Goal: Obtain resource: Obtain resource

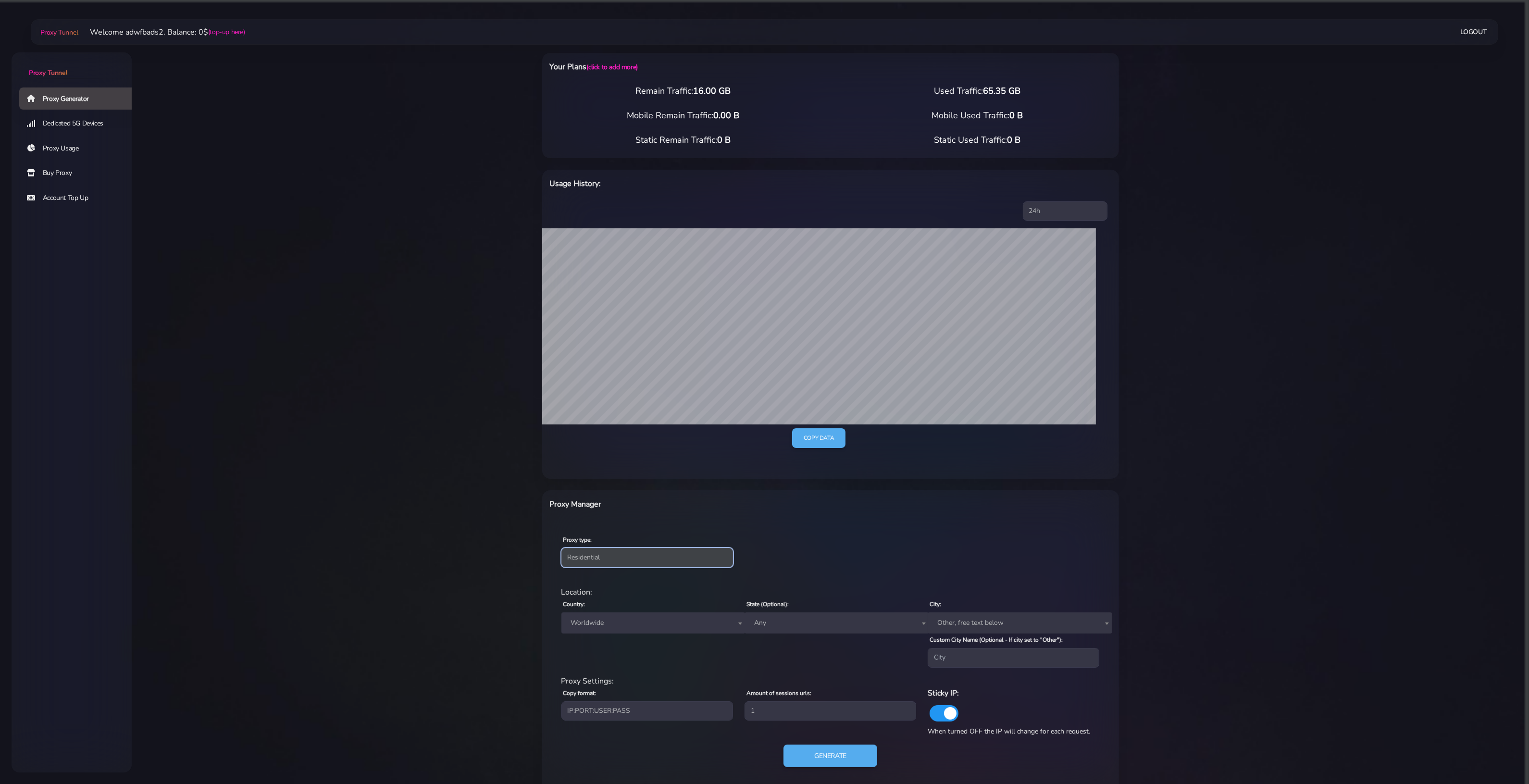
click at [672, 554] on select "Residential Static Mobile" at bounding box center [648, 557] width 172 height 19
click at [911, 554] on div "Proxy type: Residential Static Mobile" at bounding box center [831, 550] width 573 height 56
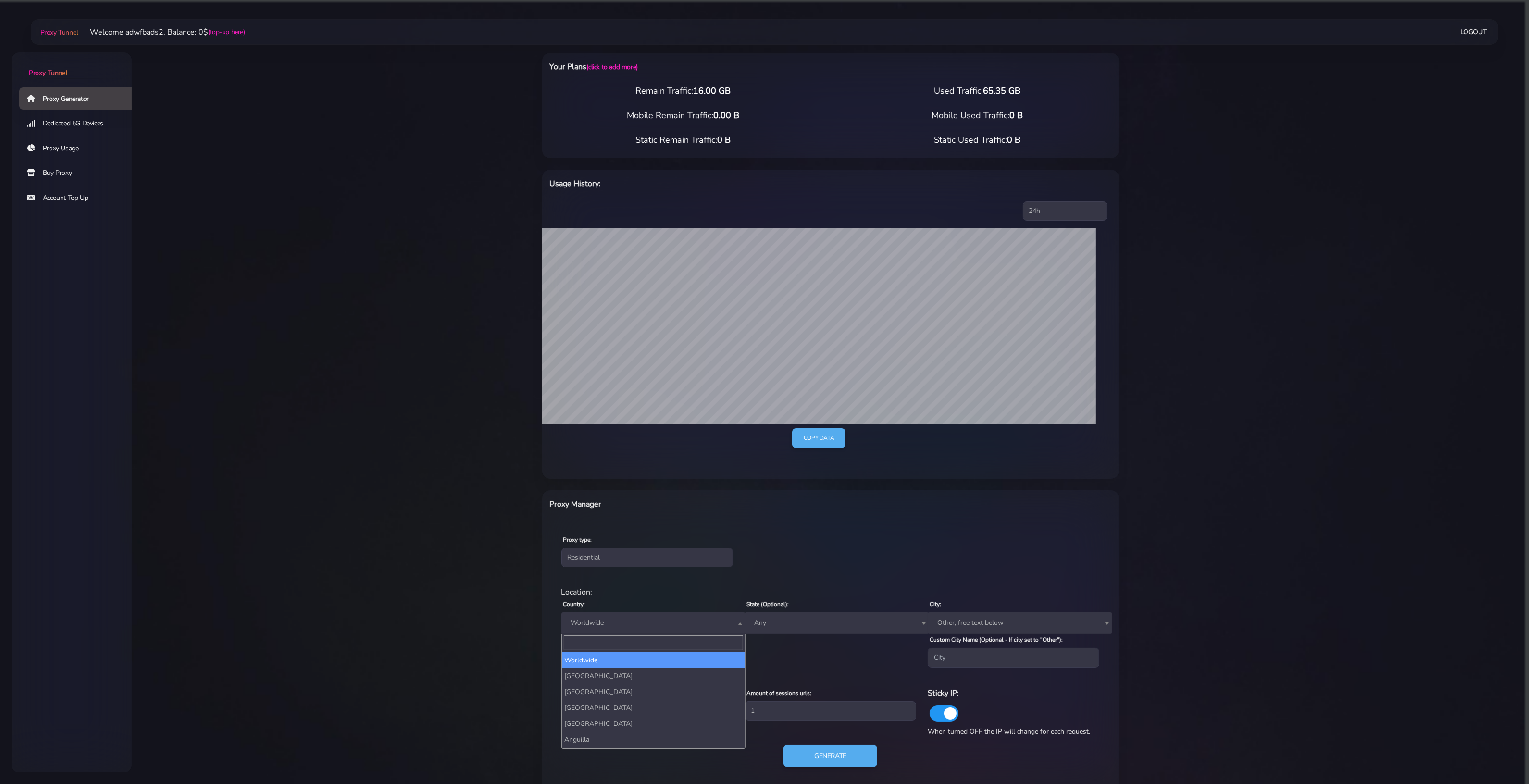
click at [660, 615] on span "Worldwide" at bounding box center [654, 623] width 184 height 21
type input "uni"
select select "US"
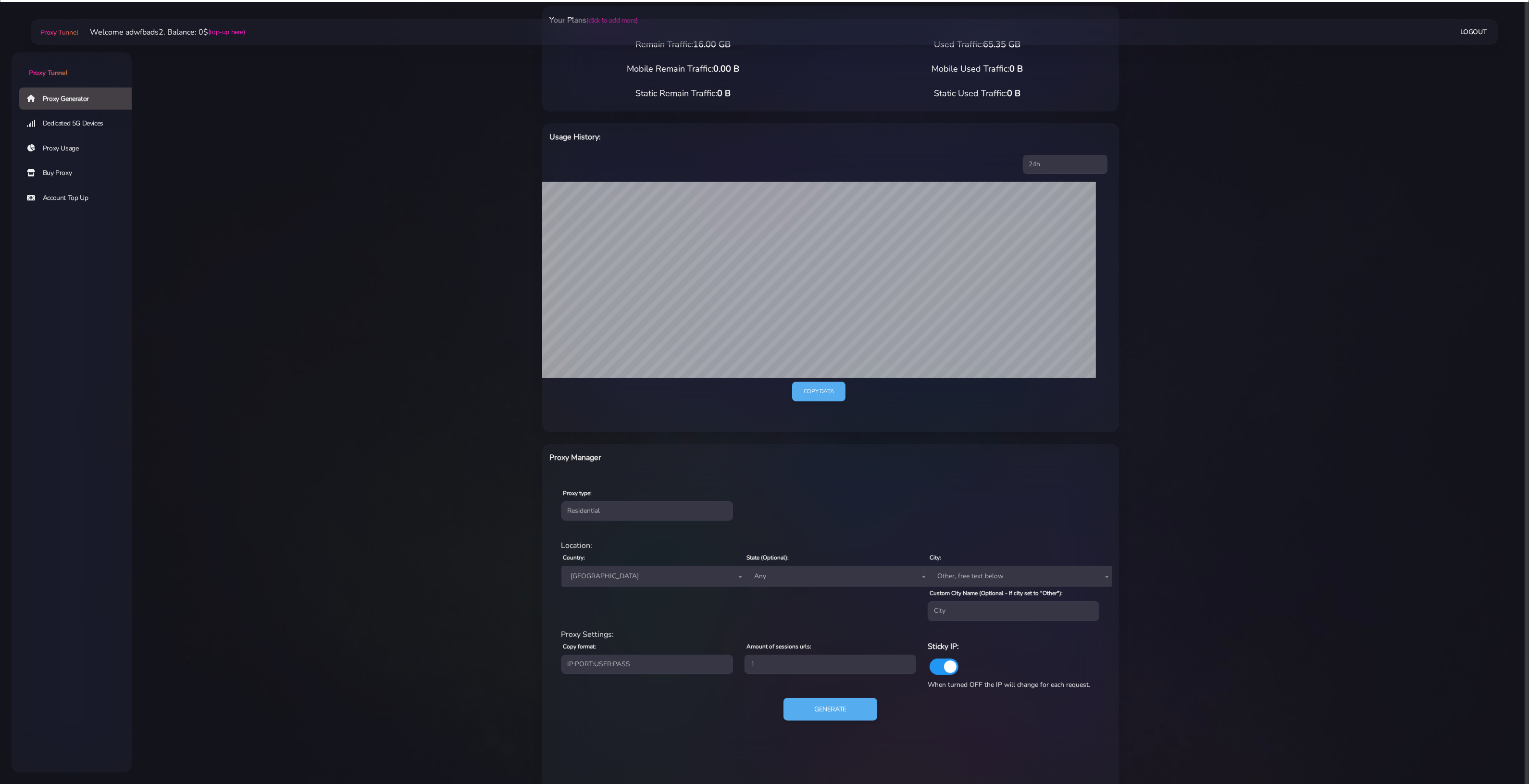
scroll to position [71, 0]
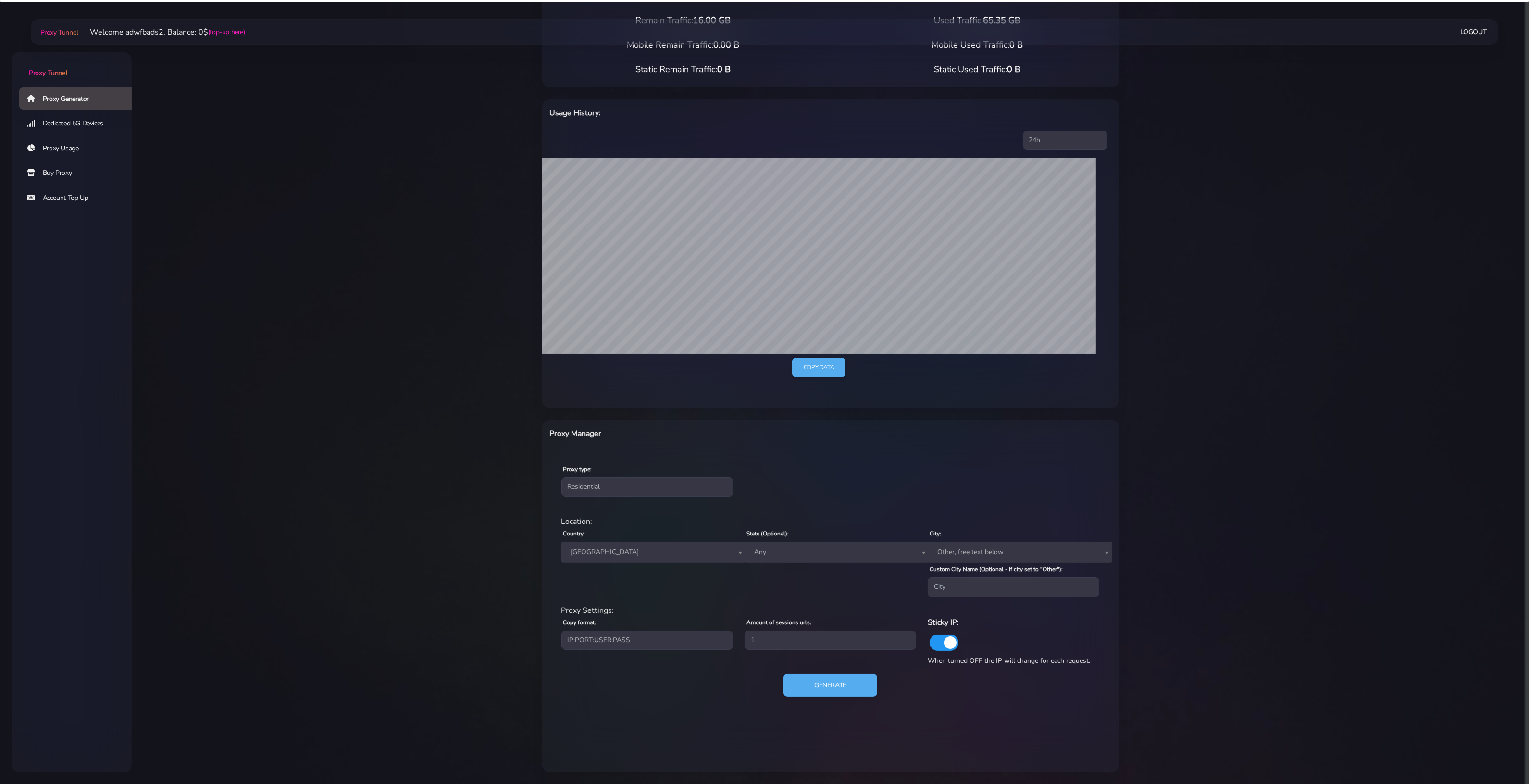
click at [849, 698] on div "Generate" at bounding box center [830, 689] width 550 height 31
click at [852, 690] on button "Generate" at bounding box center [831, 685] width 96 height 24
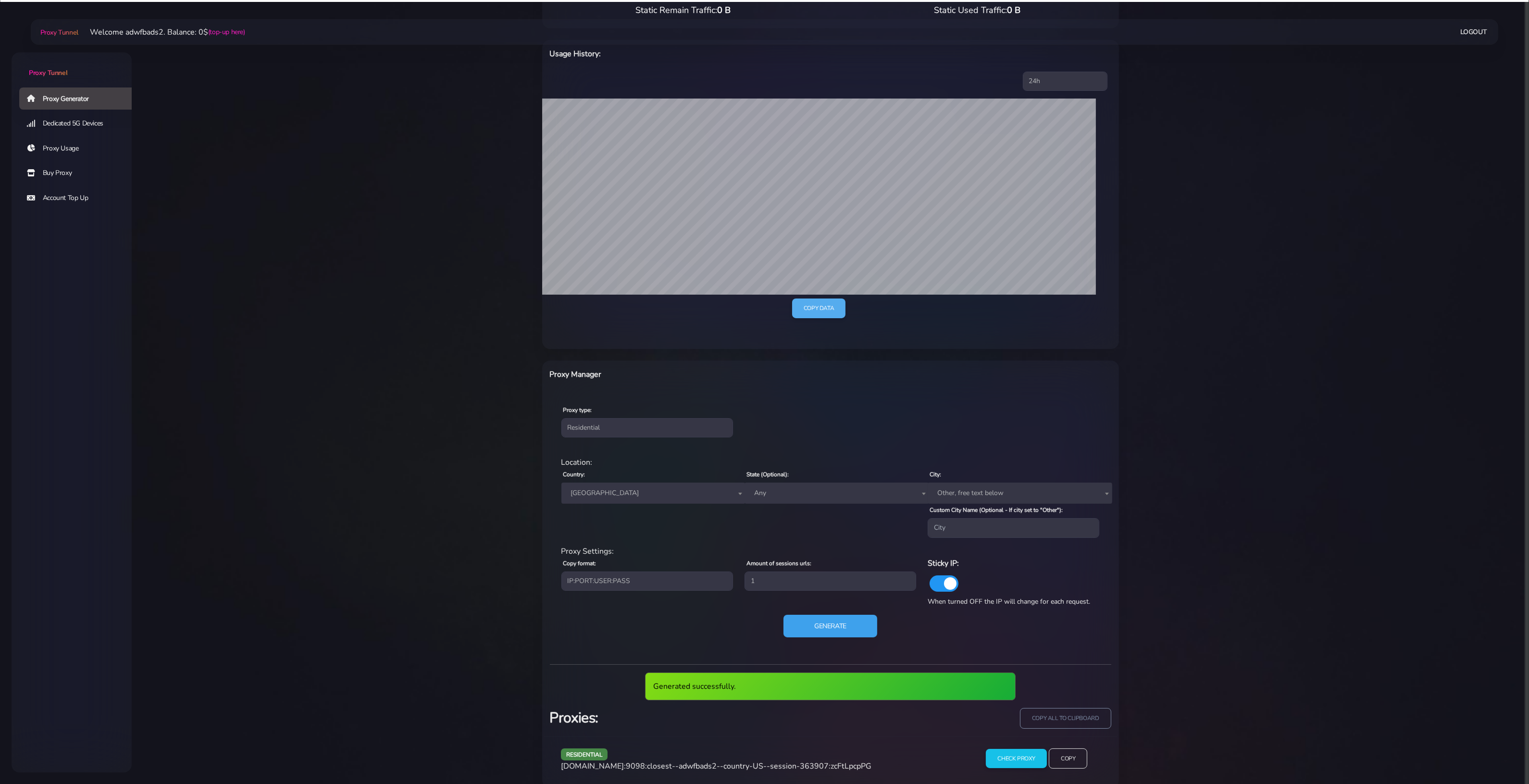
scroll to position [145, 0]
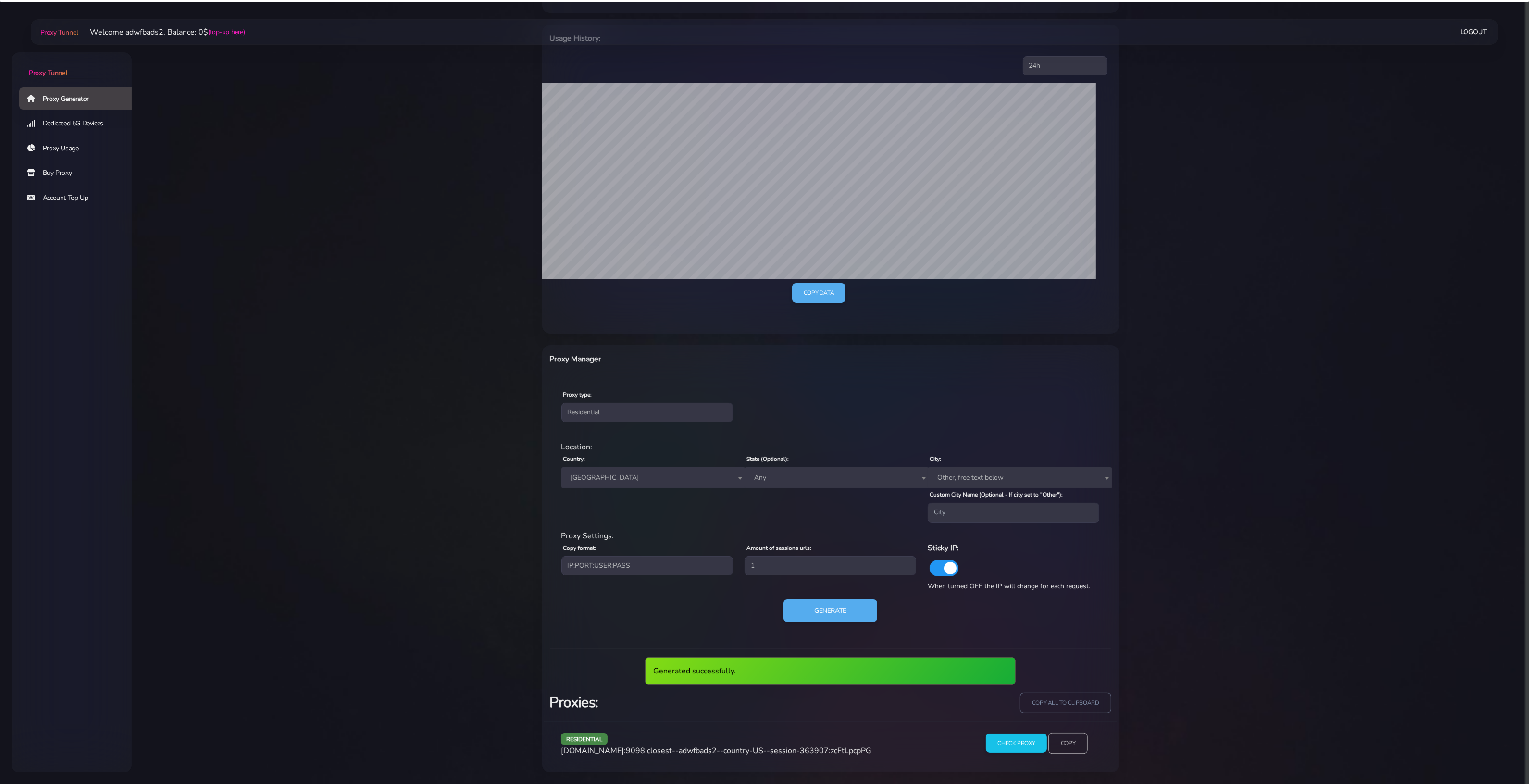
click at [1073, 743] on input "Copy" at bounding box center [1068, 743] width 39 height 21
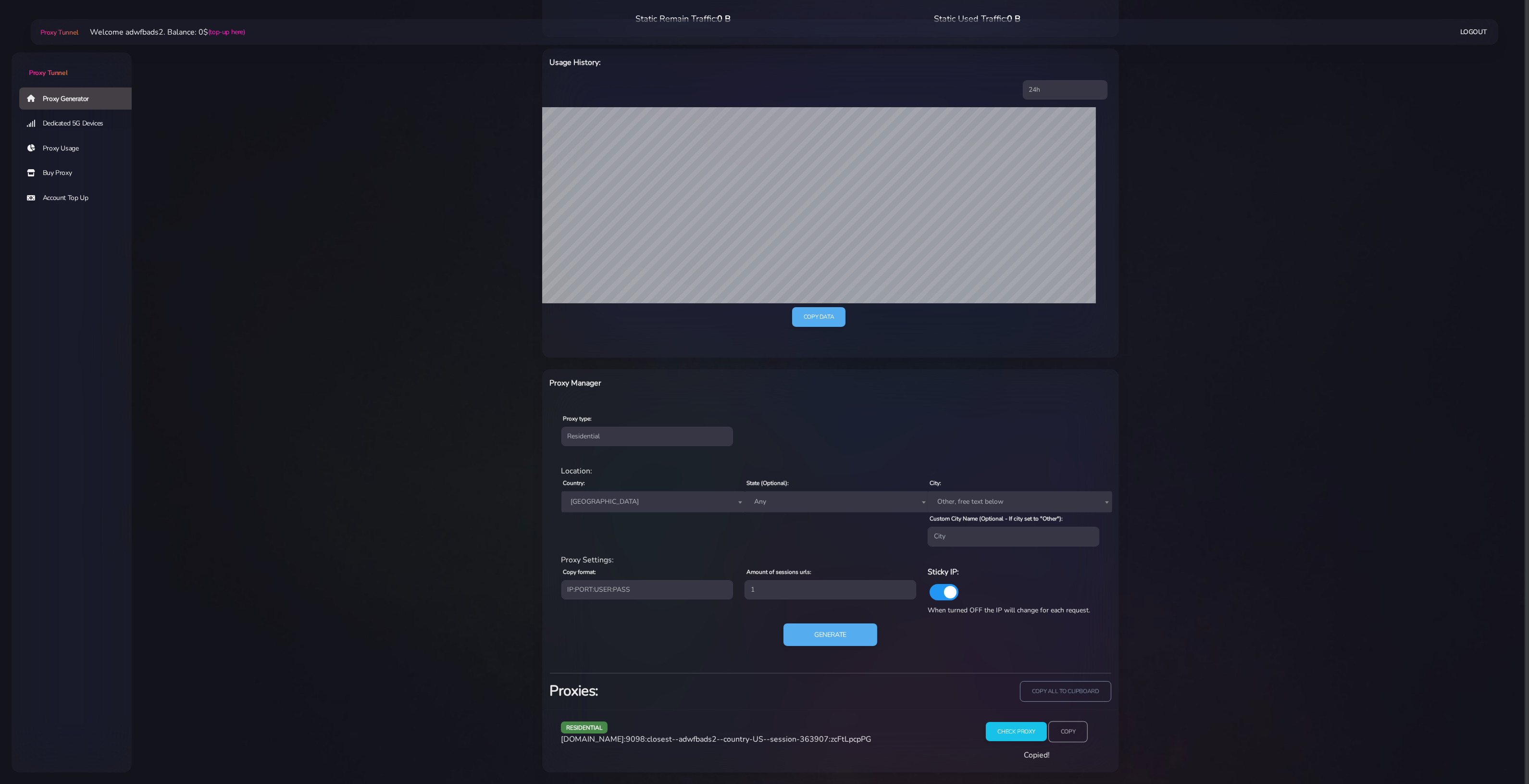
scroll to position [121, 0]
click at [1069, 735] on input "Copy" at bounding box center [1068, 732] width 39 height 21
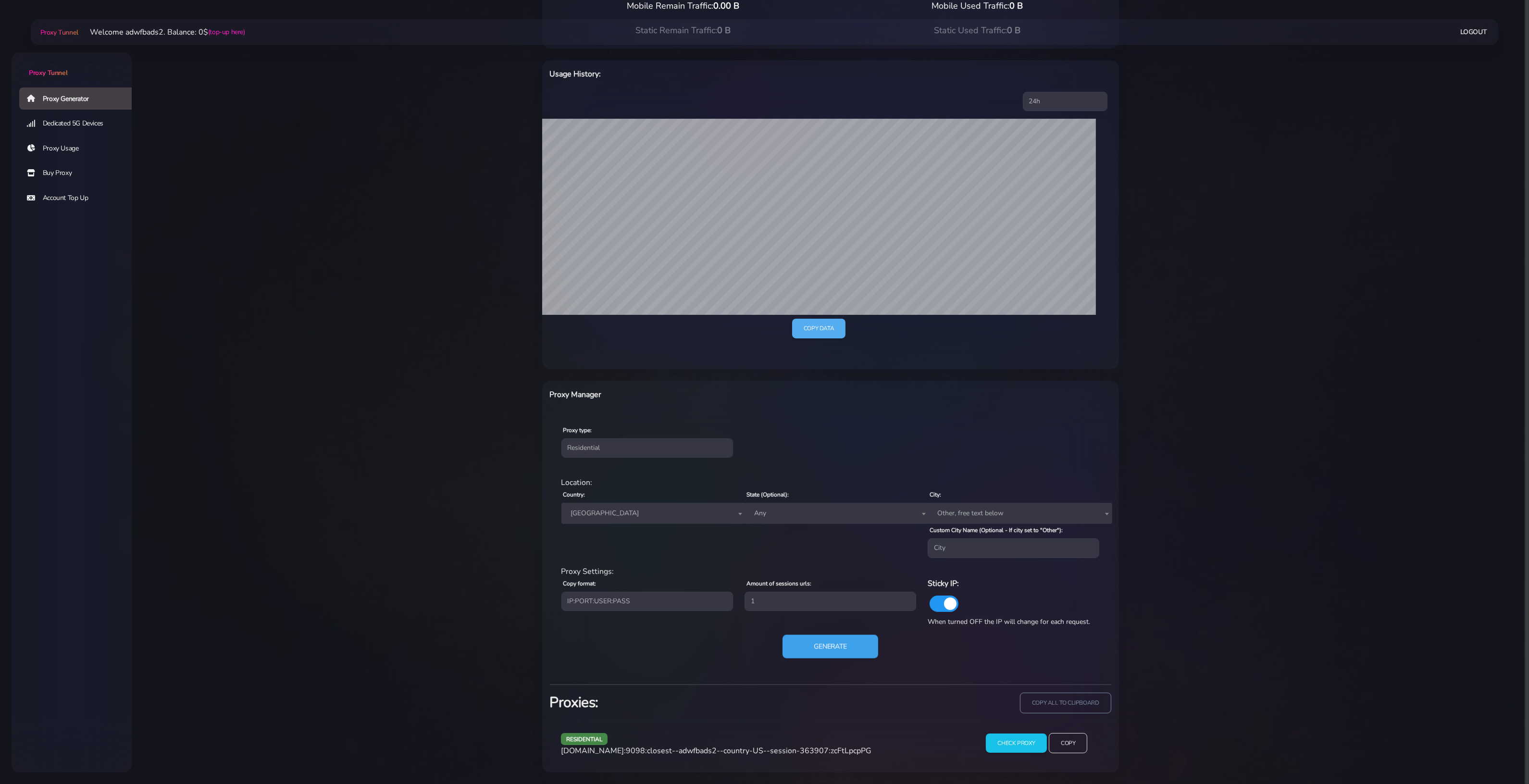
click at [842, 642] on button "Generate" at bounding box center [831, 646] width 96 height 24
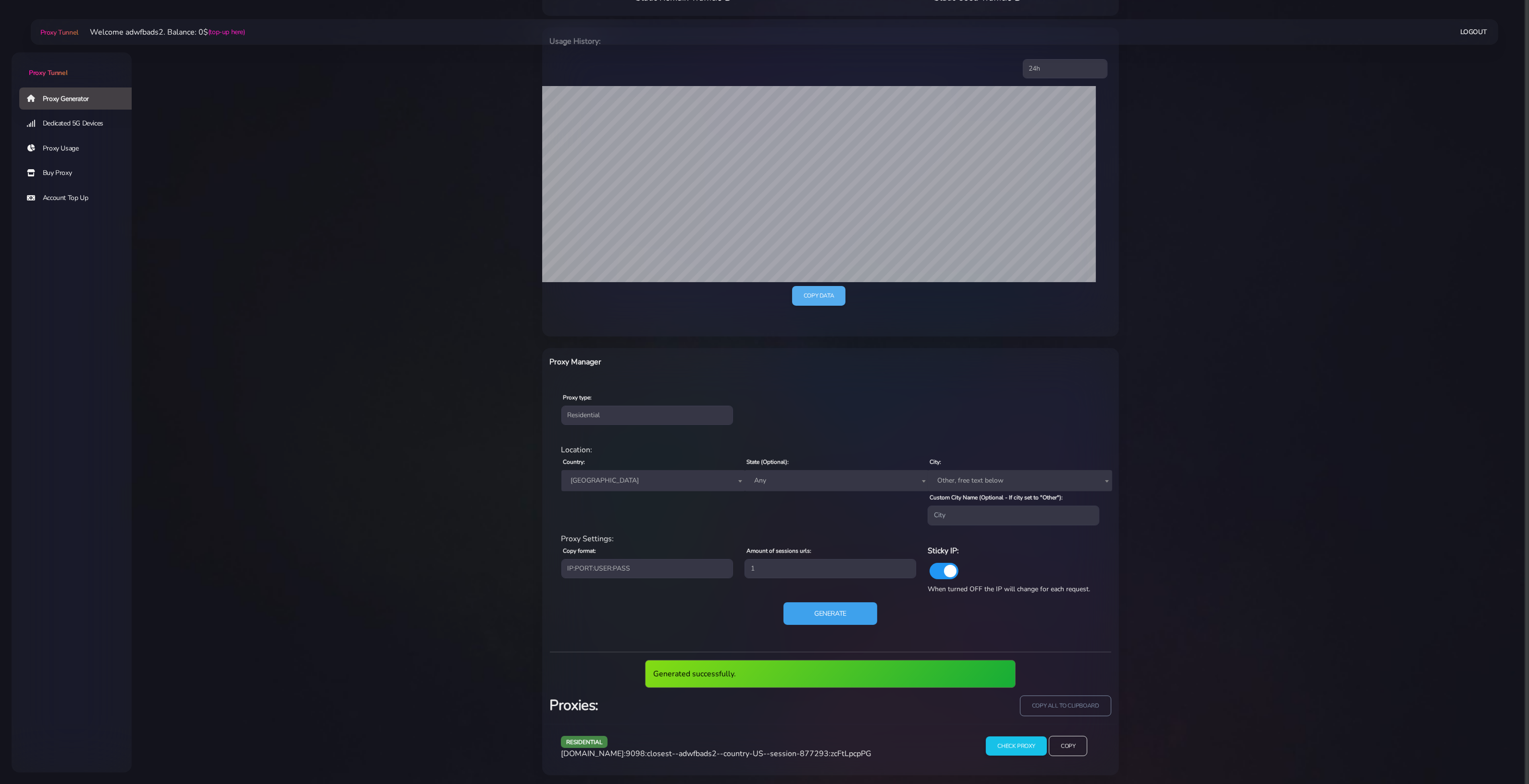
scroll to position [145, 0]
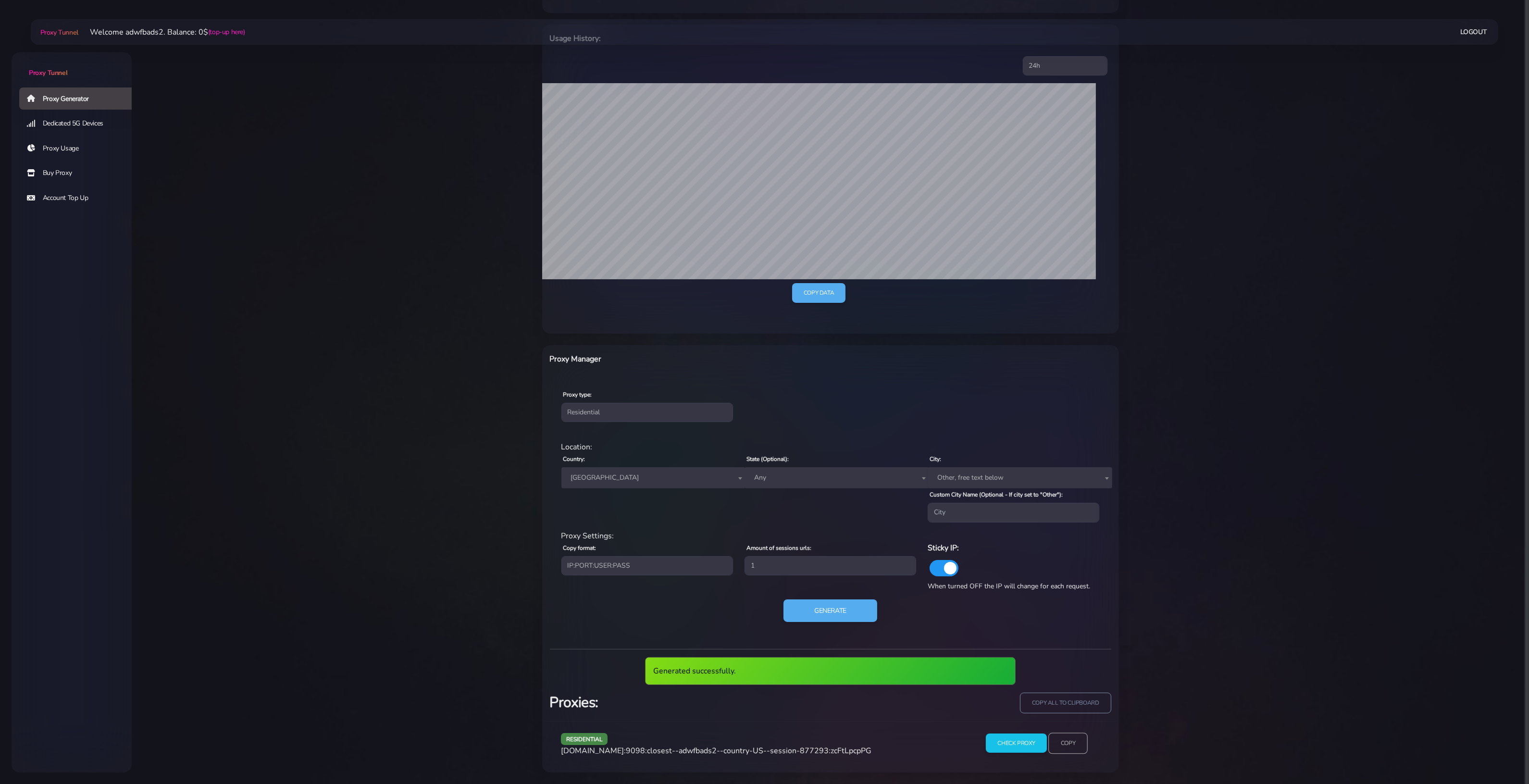
click at [1071, 740] on input "Copy" at bounding box center [1068, 743] width 39 height 21
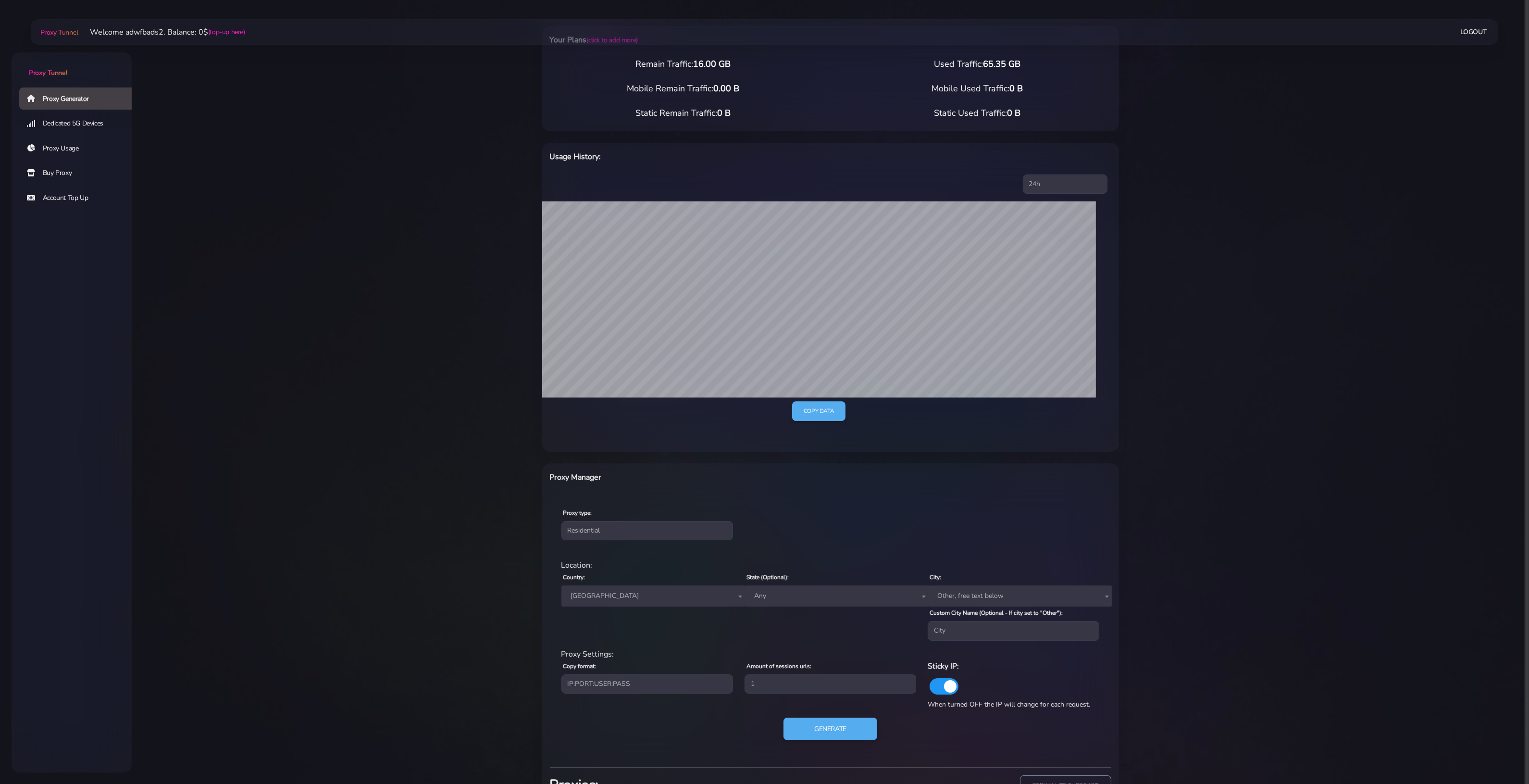
scroll to position [0, 0]
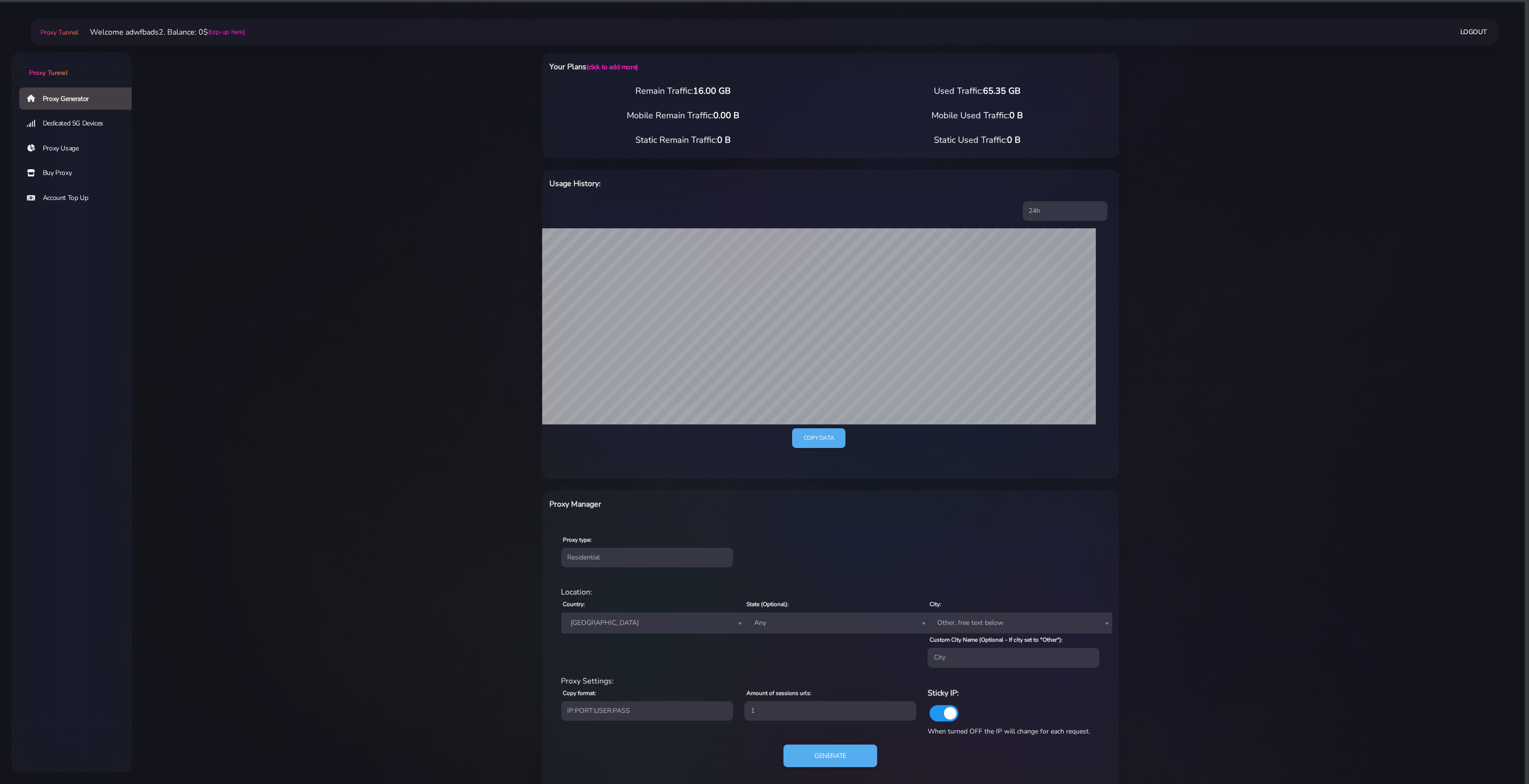
click at [613, 614] on span "[GEOGRAPHIC_DATA]" at bounding box center [654, 623] width 184 height 21
type input "spa"
select select "ES"
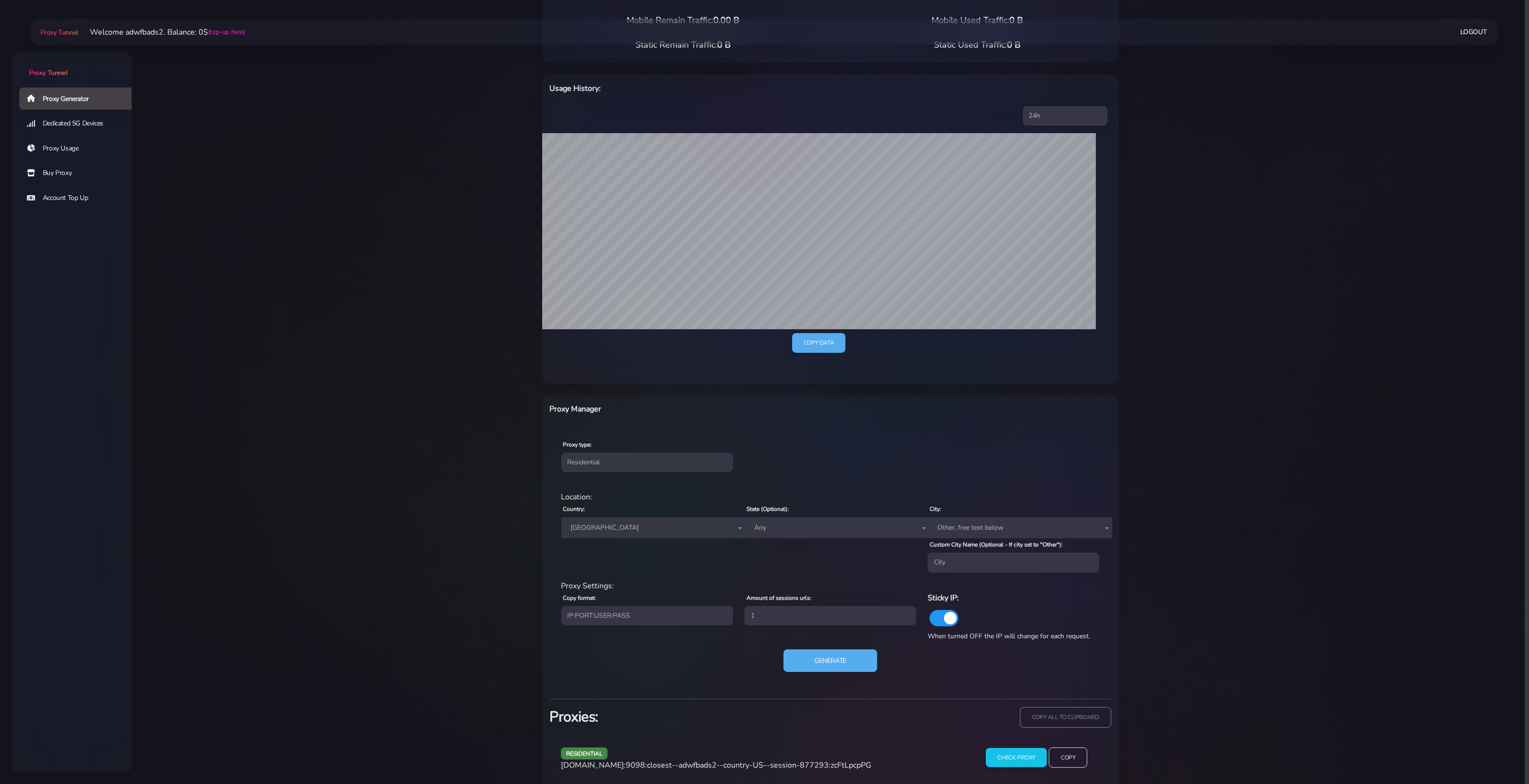
scroll to position [109, 0]
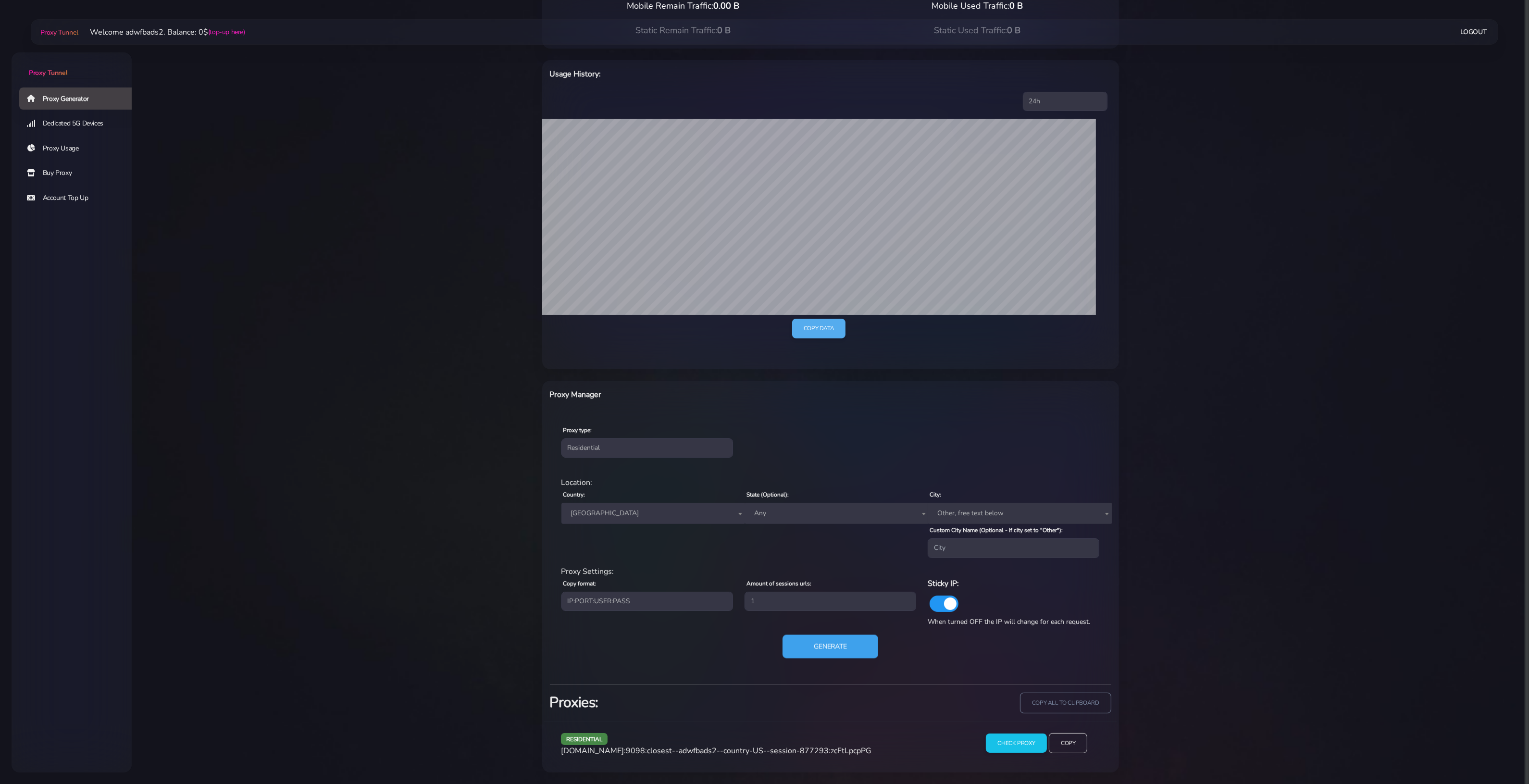
click at [854, 644] on button "Generate" at bounding box center [831, 646] width 96 height 24
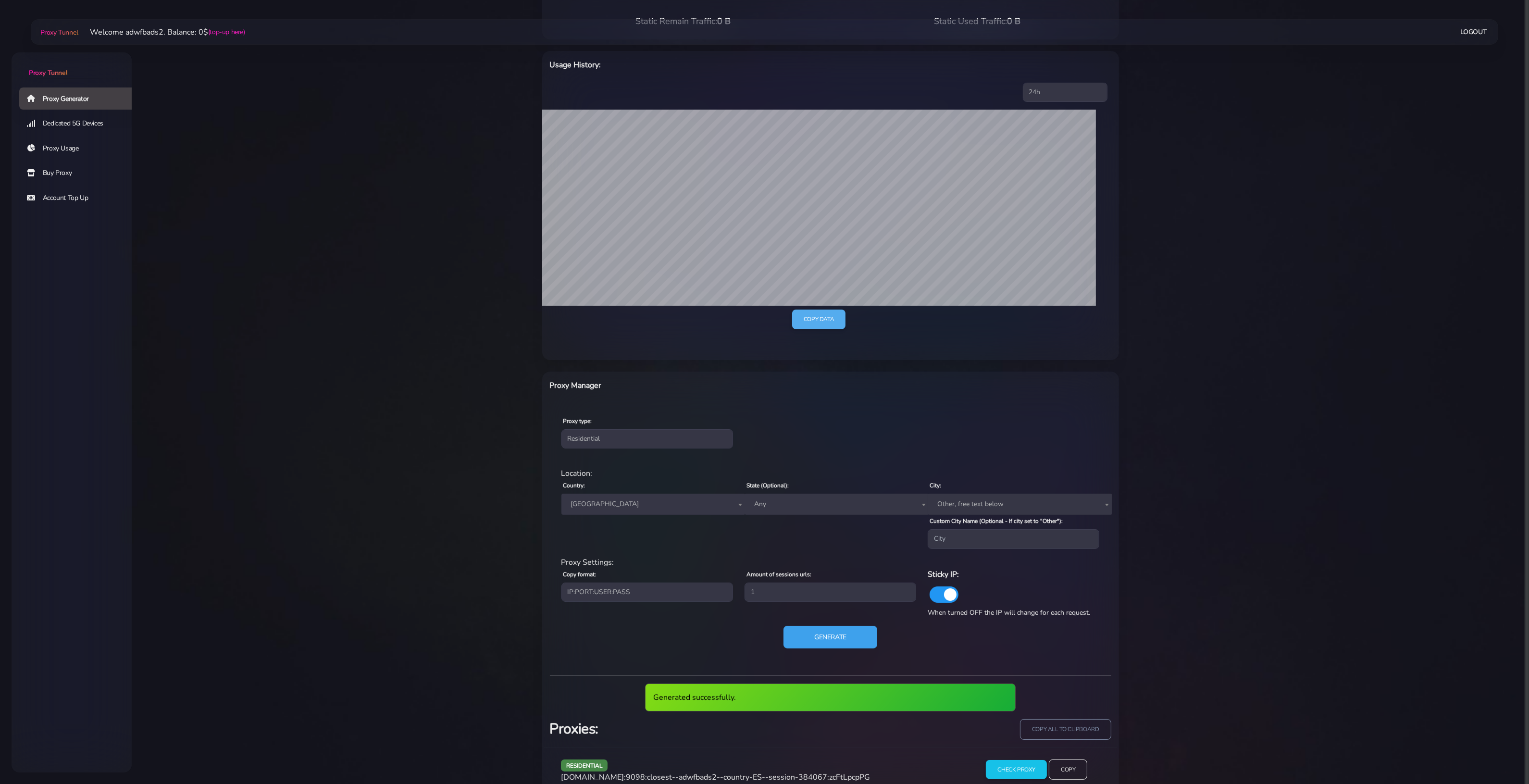
scroll to position [145, 0]
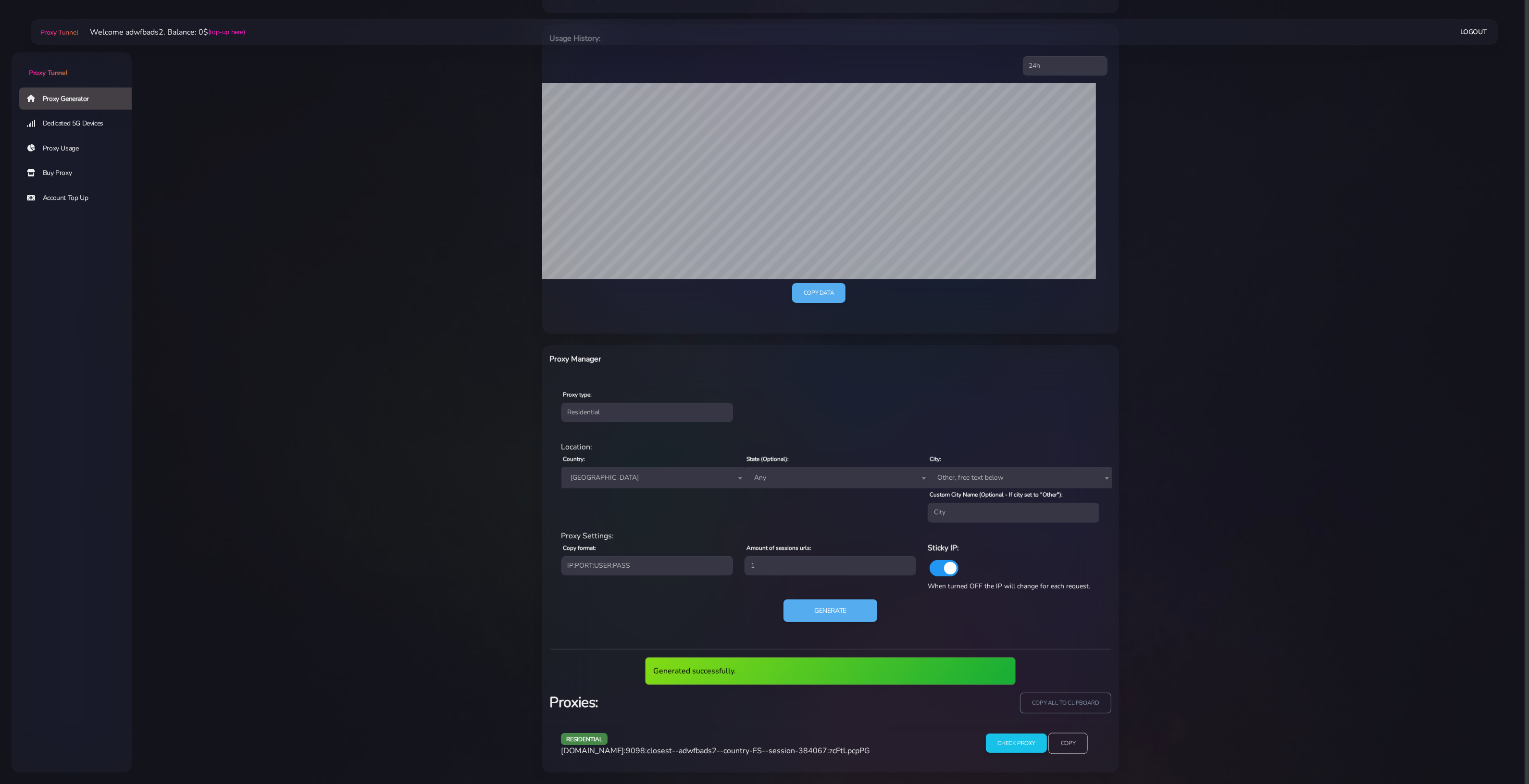
click at [1065, 743] on input "Copy" at bounding box center [1068, 743] width 39 height 21
